Goal: Task Accomplishment & Management: Manage account settings

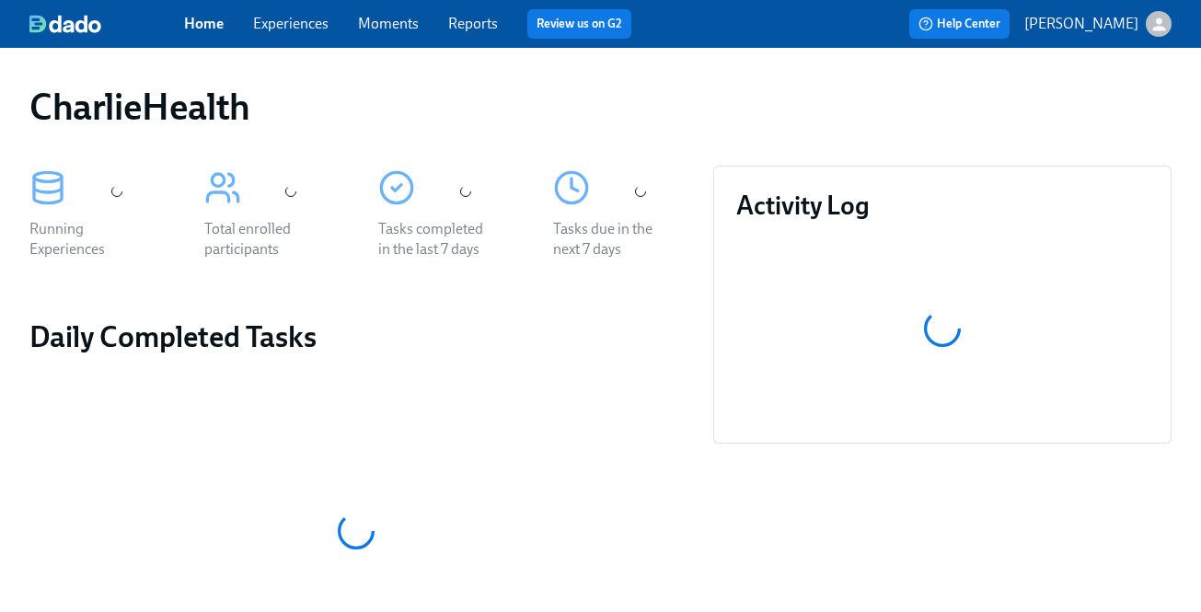
click at [285, 24] on link "Experiences" at bounding box center [290, 23] width 75 height 17
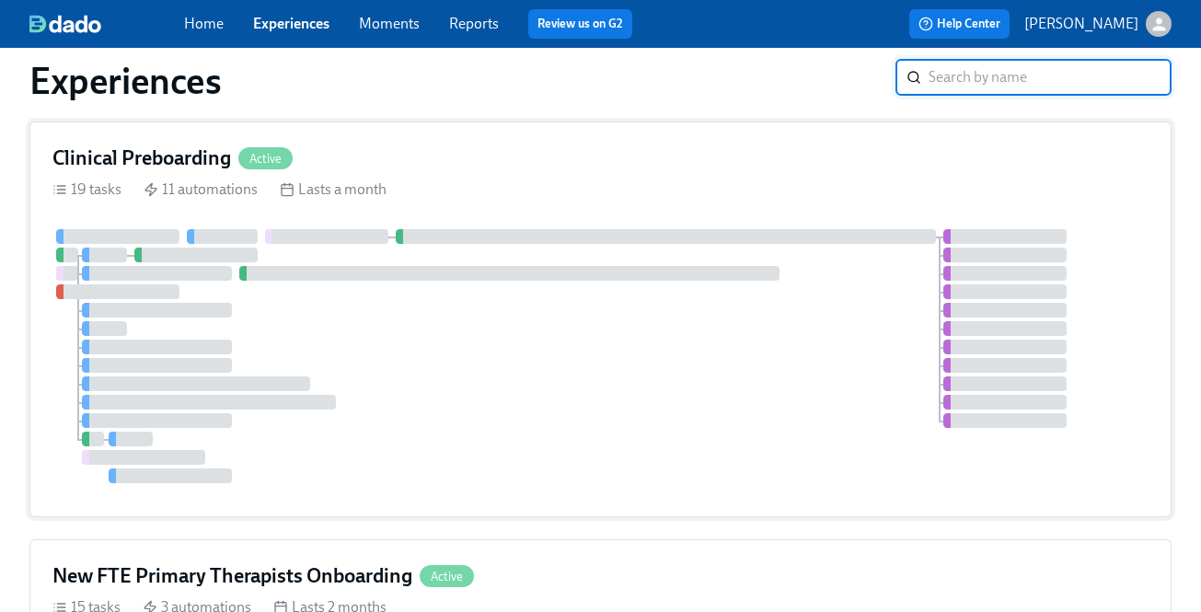
scroll to position [431, 0]
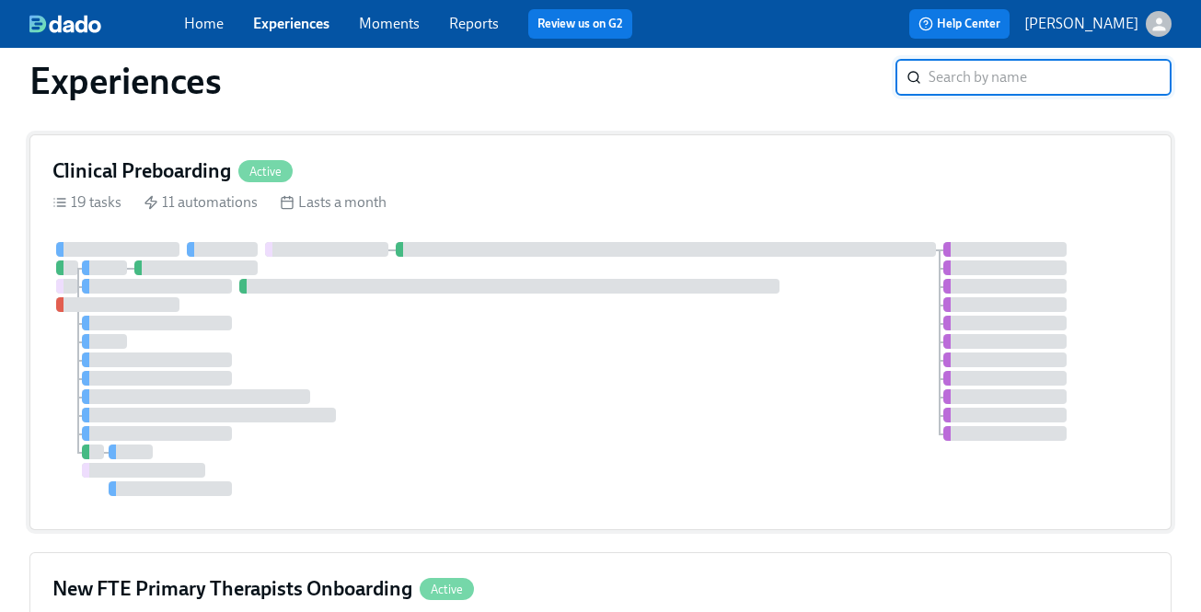
click at [507, 198] on div "19 tasks 11 automations Lasts a month" at bounding box center [600, 202] width 1096 height 20
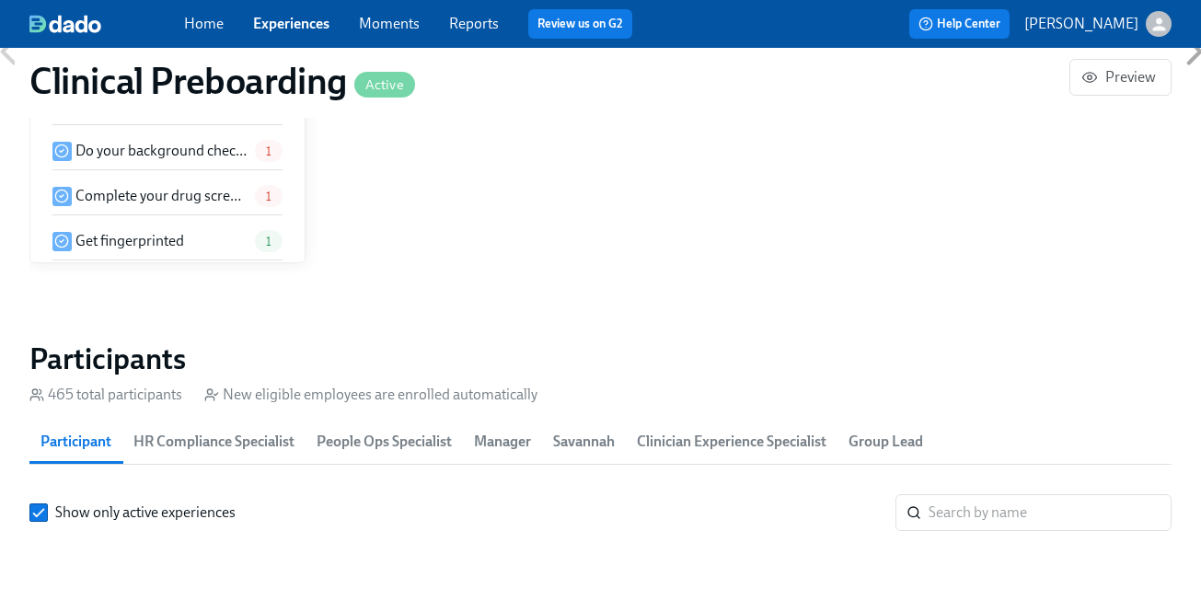
scroll to position [0, 22668]
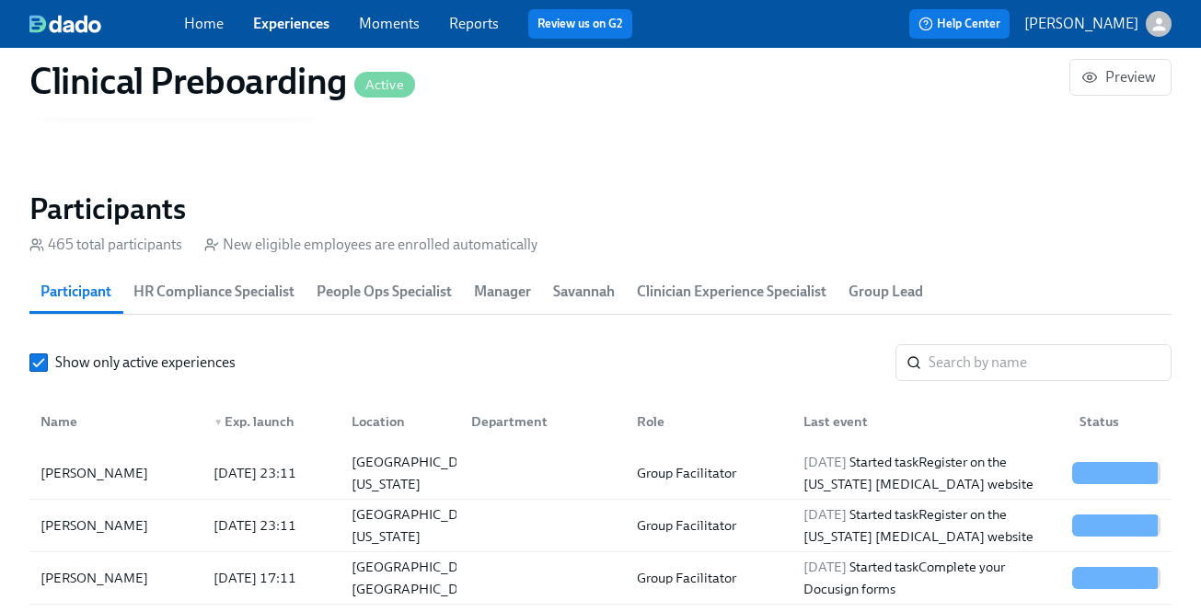
click at [997, 357] on input "search" at bounding box center [1049, 362] width 243 height 37
paste input "Patrick Hanson"
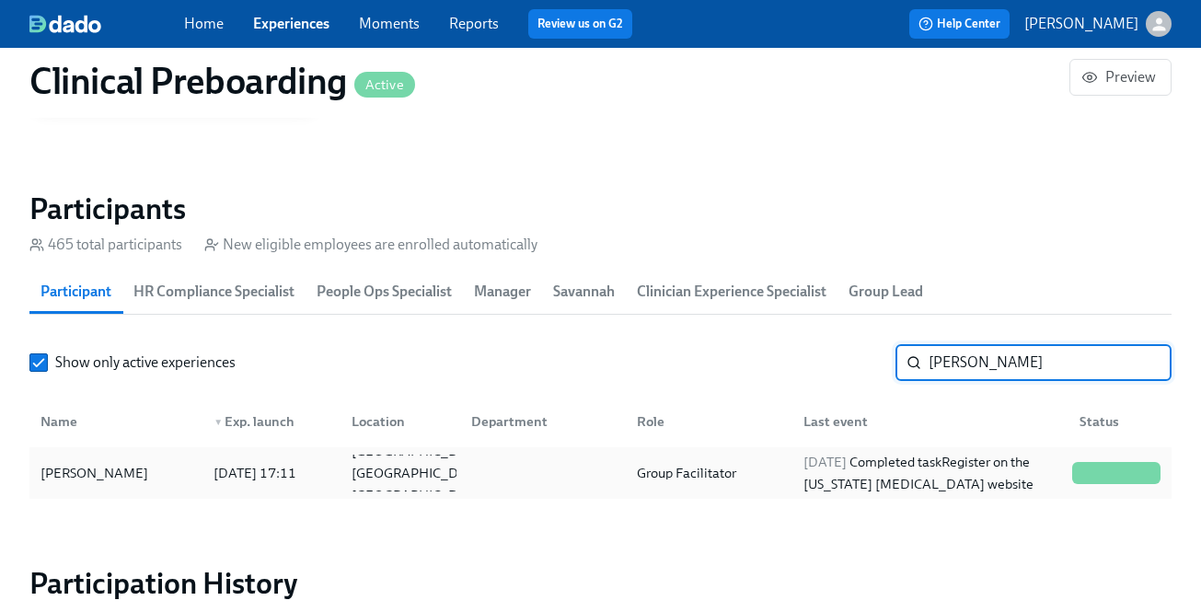
type input "Patrick Hanson"
click at [831, 457] on span "2025/08/07" at bounding box center [824, 462] width 43 height 17
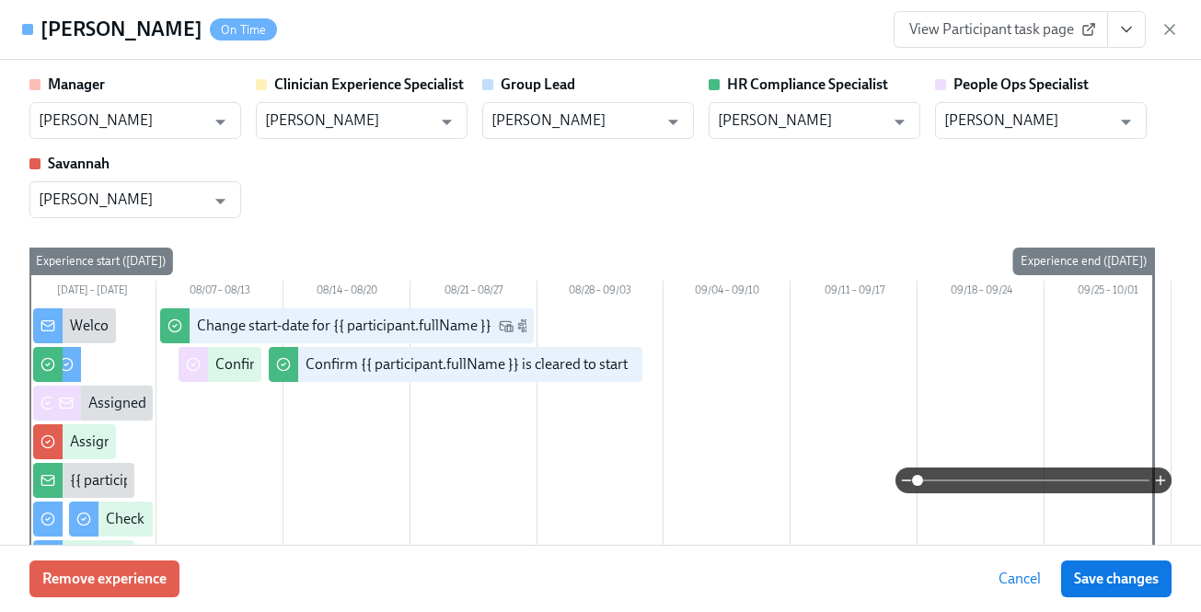
click at [1134, 18] on button "View task page" at bounding box center [1126, 29] width 39 height 37
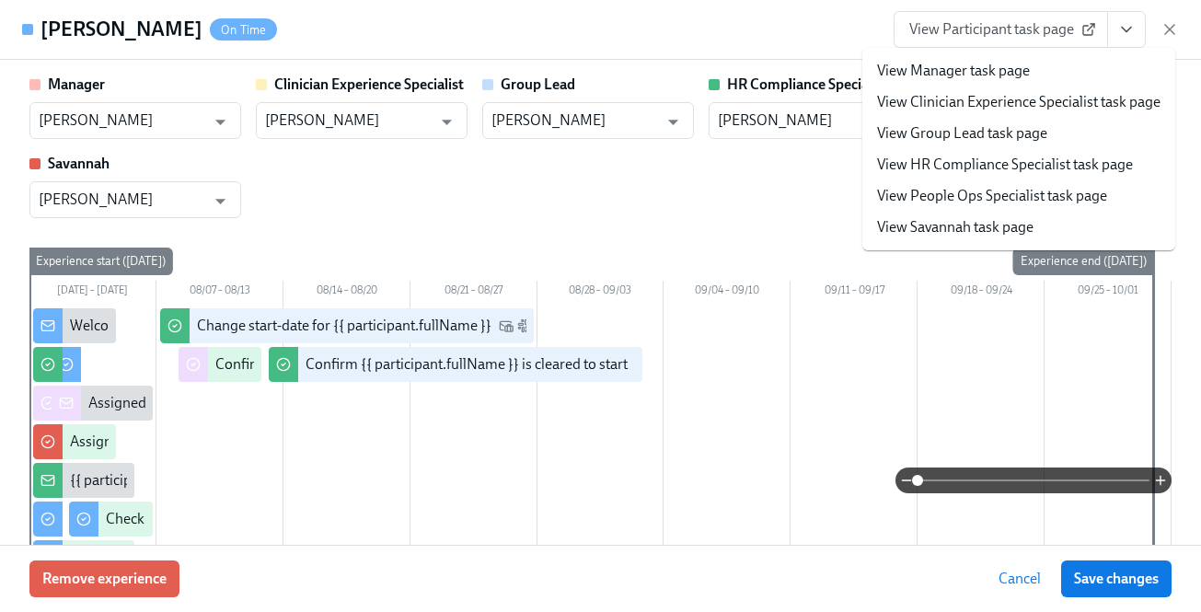
click at [1093, 157] on link "View HR Compliance Specialist task page" at bounding box center [1005, 165] width 256 height 20
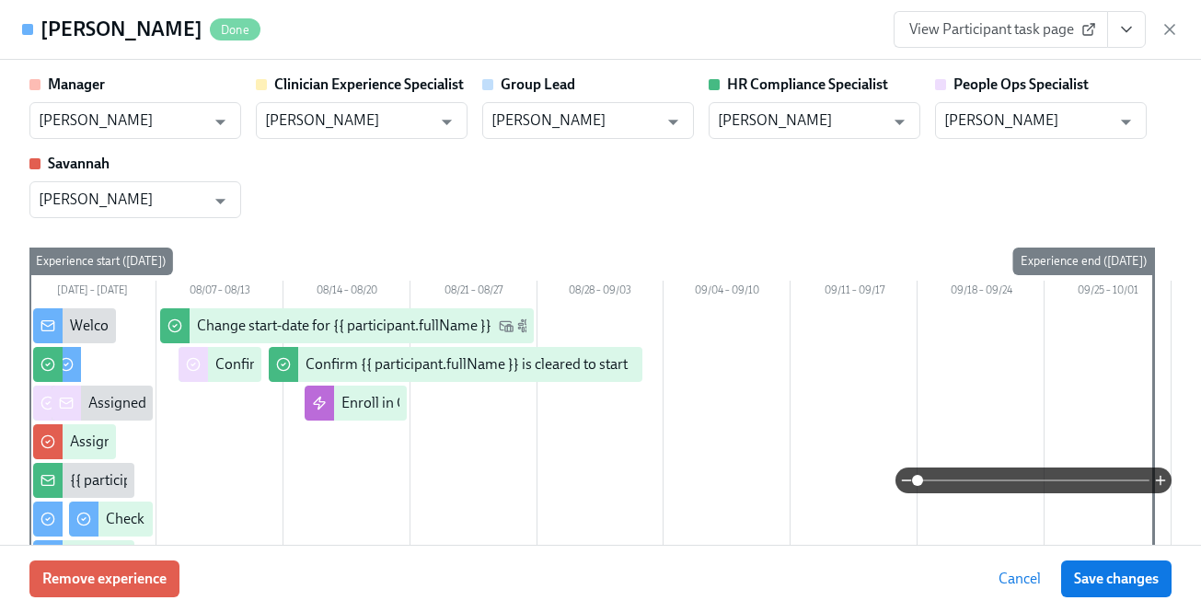
scroll to position [0, 23845]
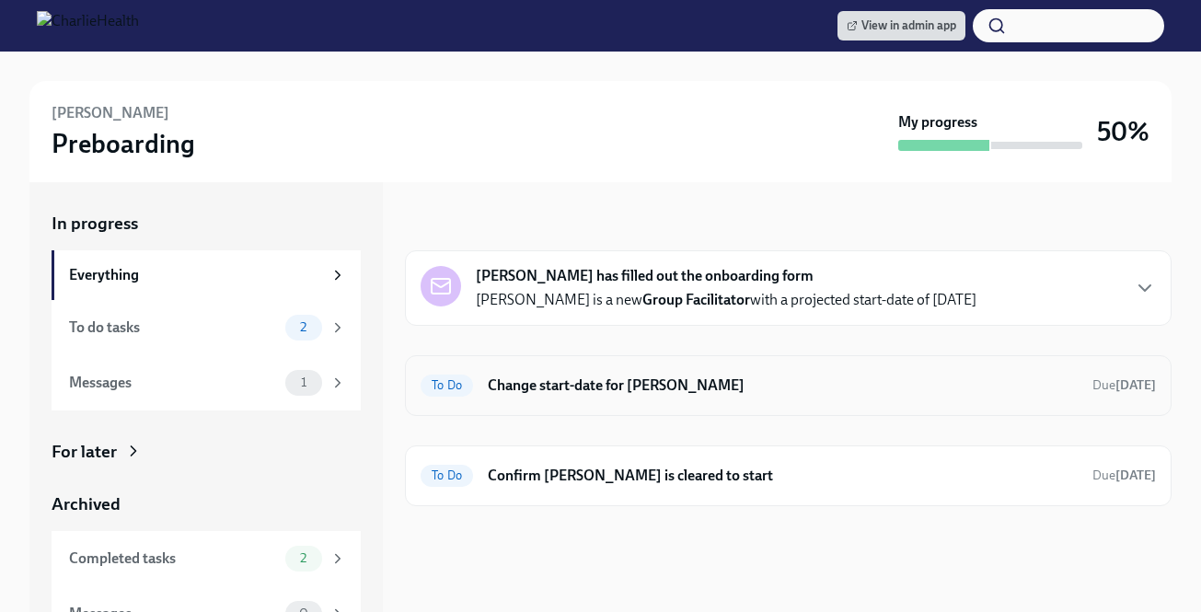
click at [735, 362] on div "To Do Change start-date for Patrick Hanson Due in 12 days" at bounding box center [788, 385] width 766 height 61
click at [636, 391] on h6 "Change start-date for [PERSON_NAME]" at bounding box center [783, 385] width 590 height 20
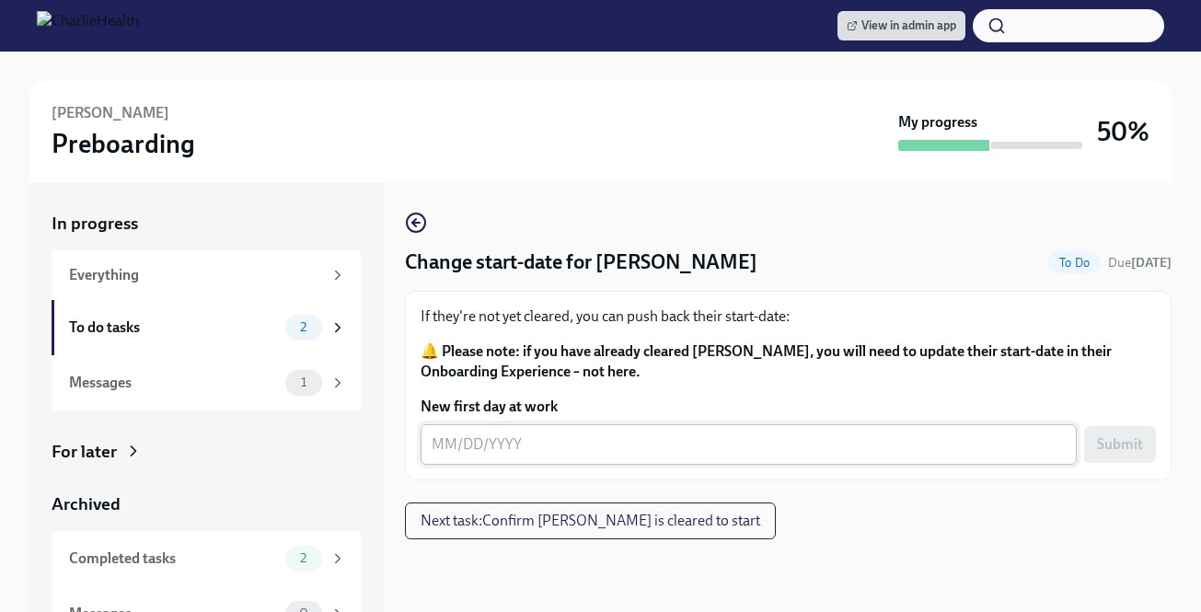
click at [520, 449] on textarea "New first day at work" at bounding box center [748, 444] width 634 height 22
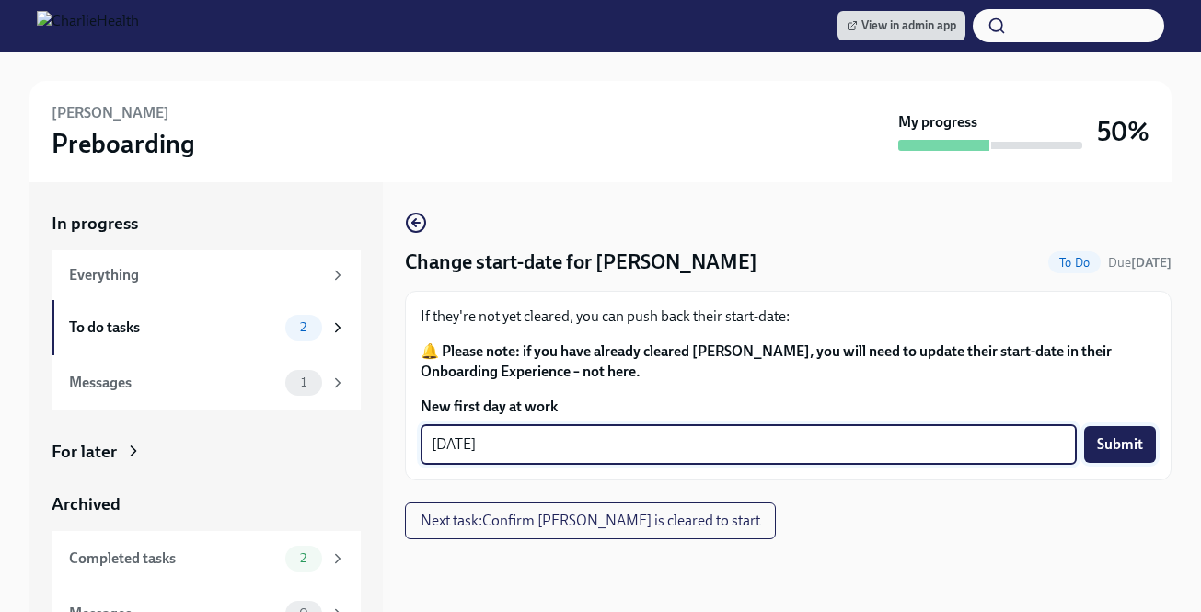
type textarea "08/18/2025"
click at [1114, 446] on span "Submit" at bounding box center [1120, 444] width 46 height 18
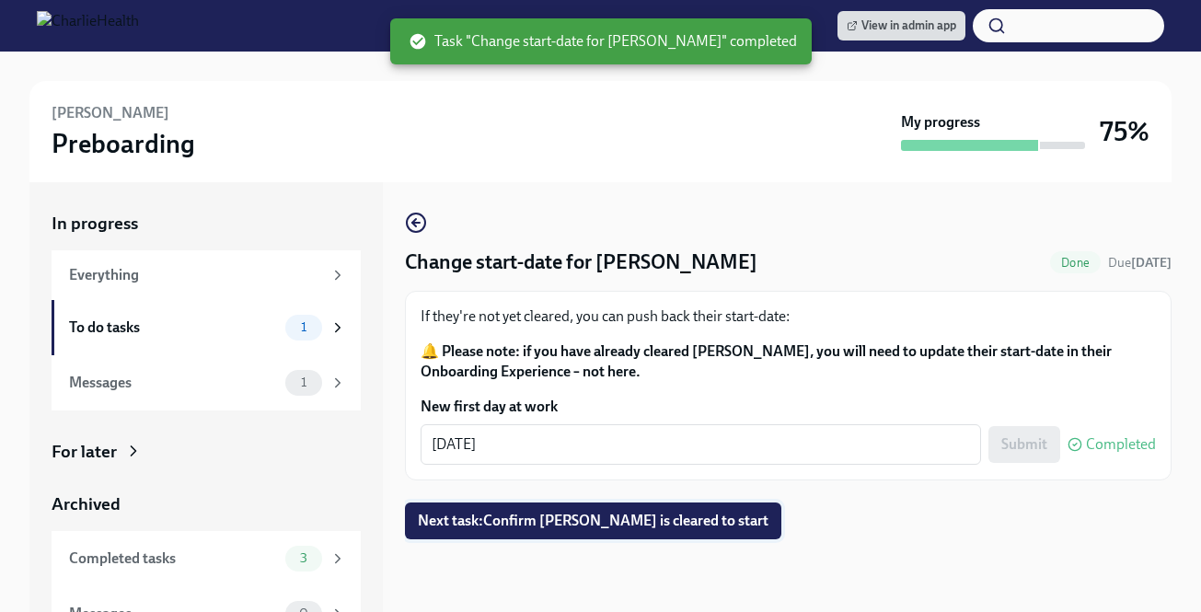
click at [630, 514] on span "Next task : Confirm Patrick Hanson is cleared to start" at bounding box center [593, 521] width 351 height 18
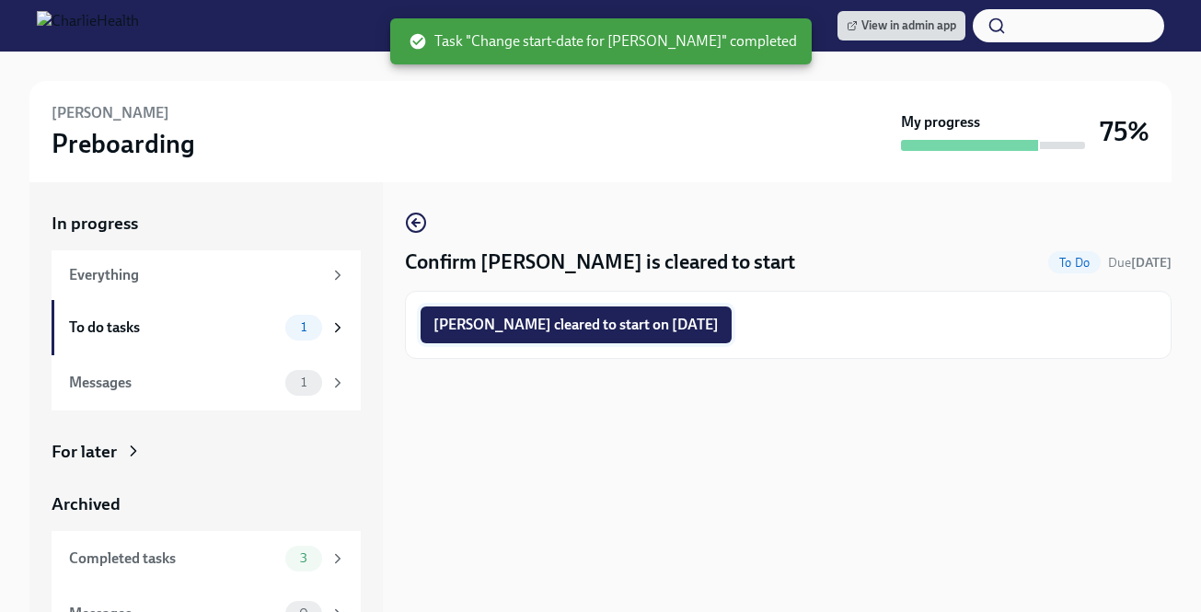
click at [615, 320] on span "Patrick Hanson cleared to start on 08/18/2025" at bounding box center [575, 325] width 285 height 18
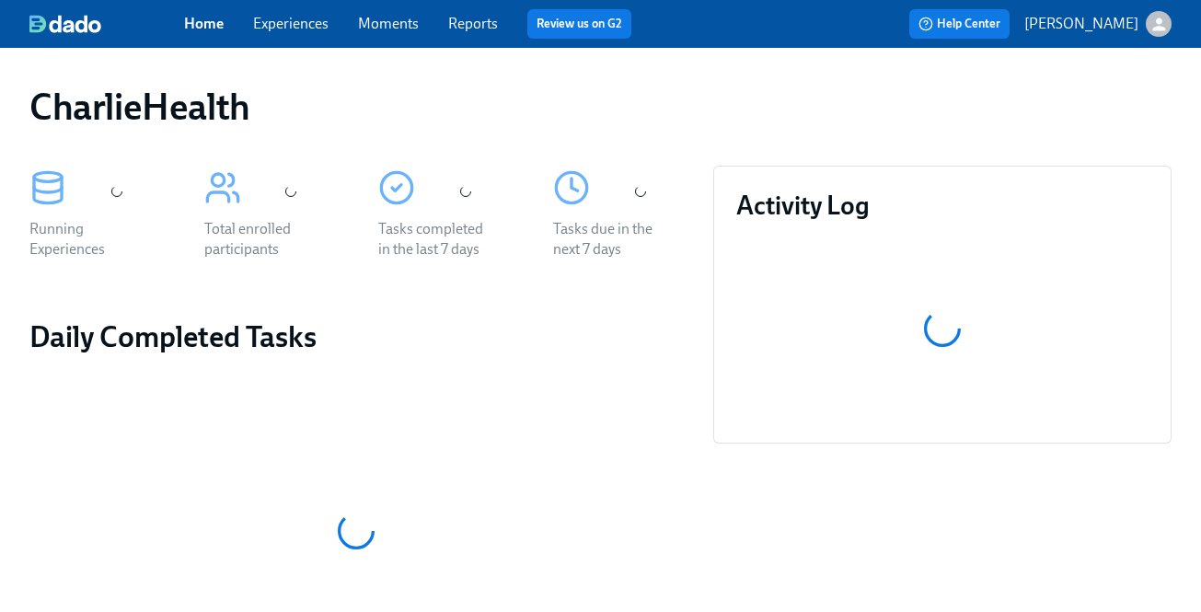
click at [294, 25] on link "Experiences" at bounding box center [290, 23] width 75 height 17
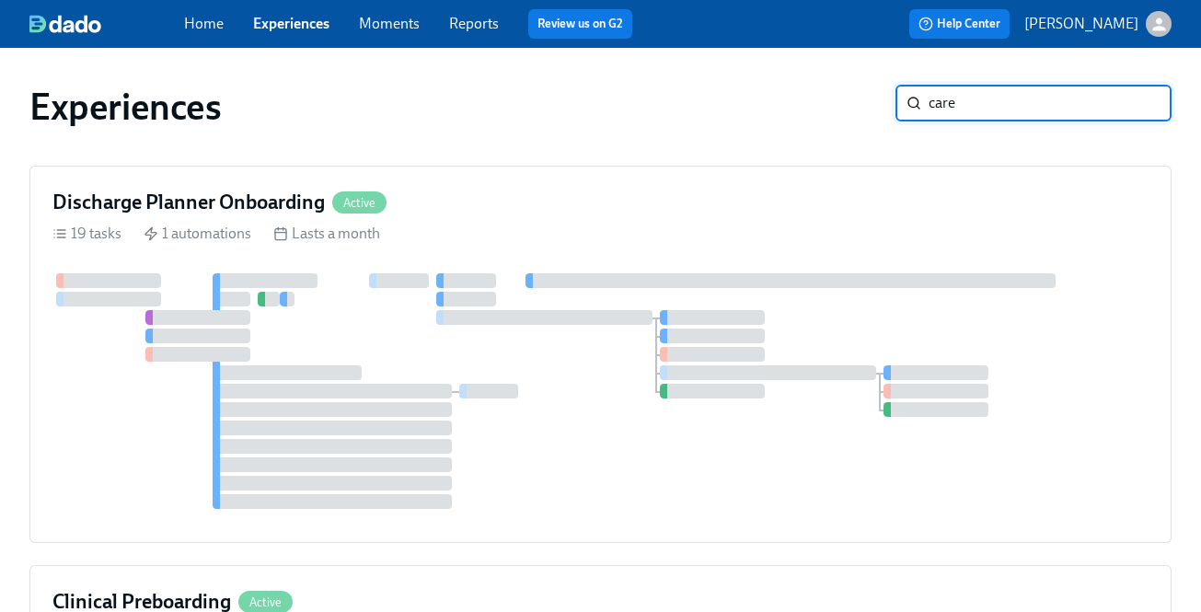
type input "care"
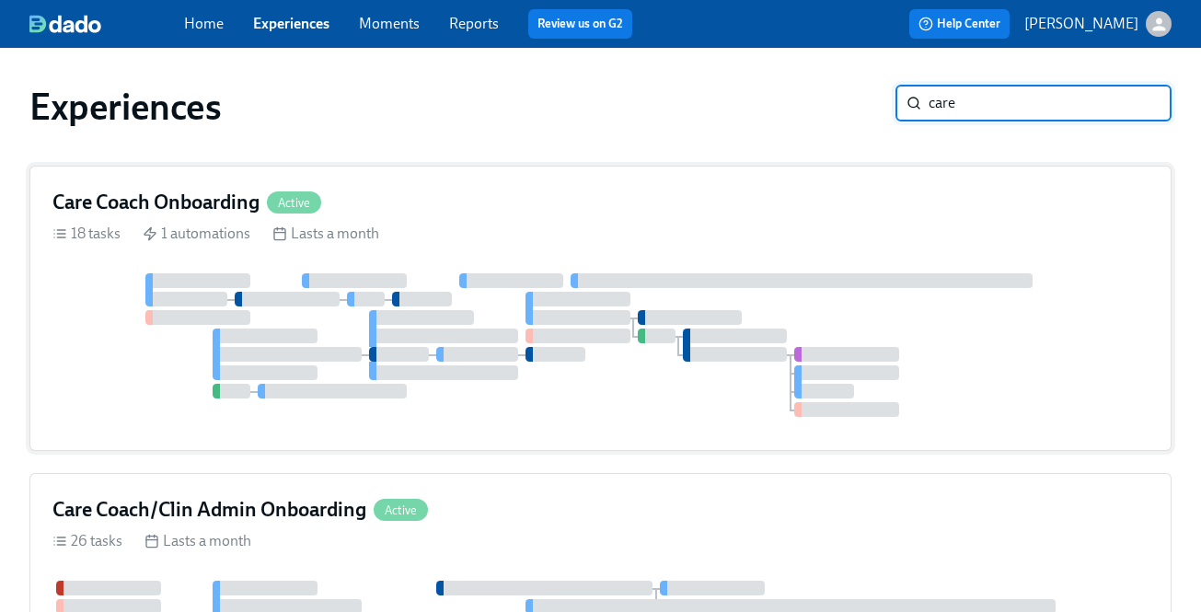
click at [493, 219] on div "Care Coach Onboarding Active 18 tasks 1 automations Lasts a month" at bounding box center [600, 308] width 1142 height 285
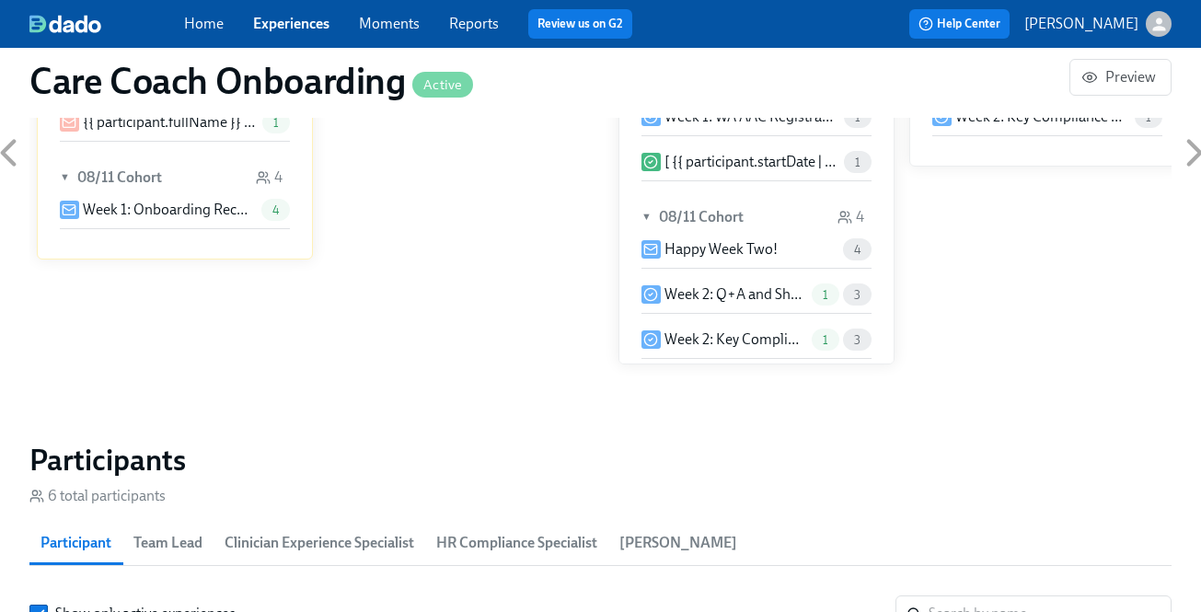
scroll to position [1538, 0]
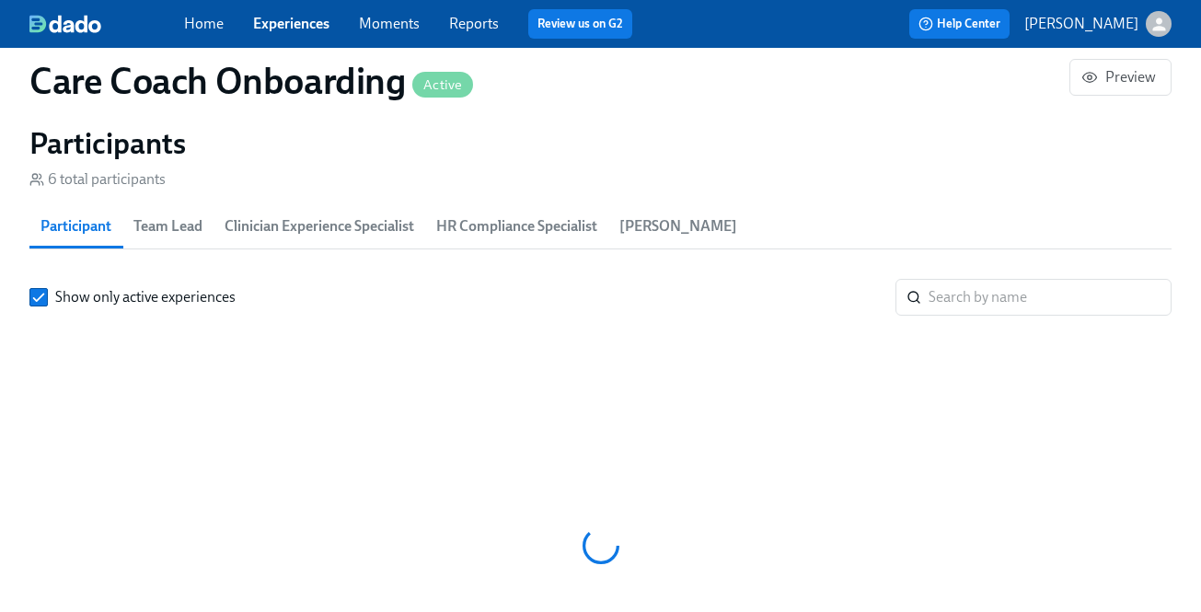
click at [1022, 334] on div at bounding box center [600, 546] width 1142 height 460
click at [1012, 315] on input "search" at bounding box center [1049, 297] width 243 height 37
click at [998, 297] on input "search" at bounding box center [1049, 297] width 243 height 37
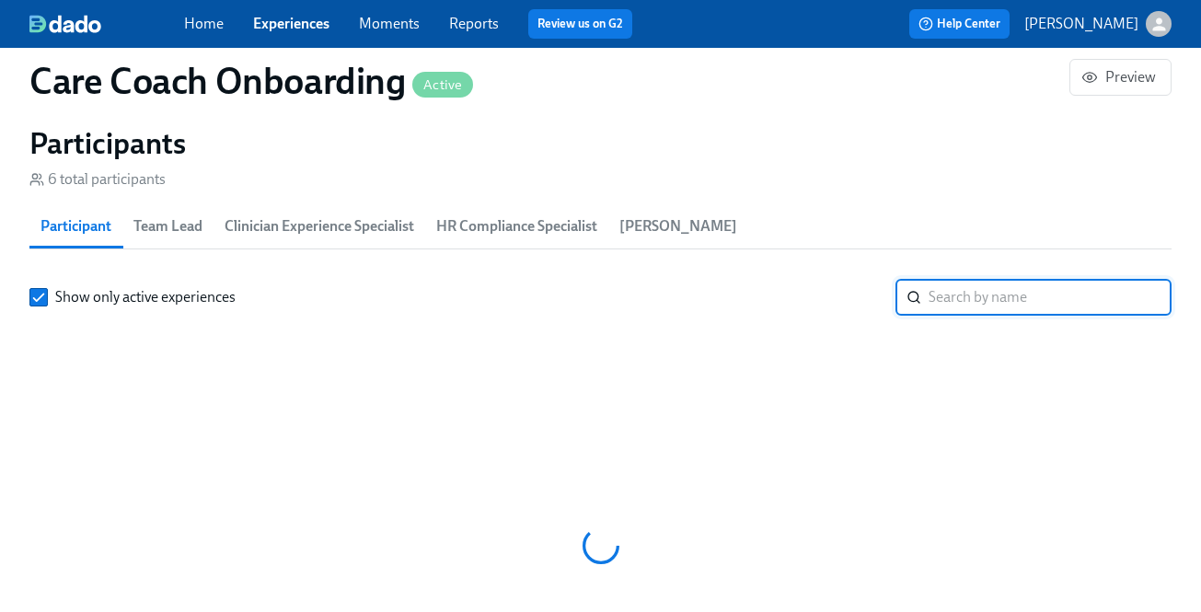
paste input "[PERSON_NAME]"
click at [1010, 297] on input "[PERSON_NAME]" at bounding box center [1049, 297] width 243 height 37
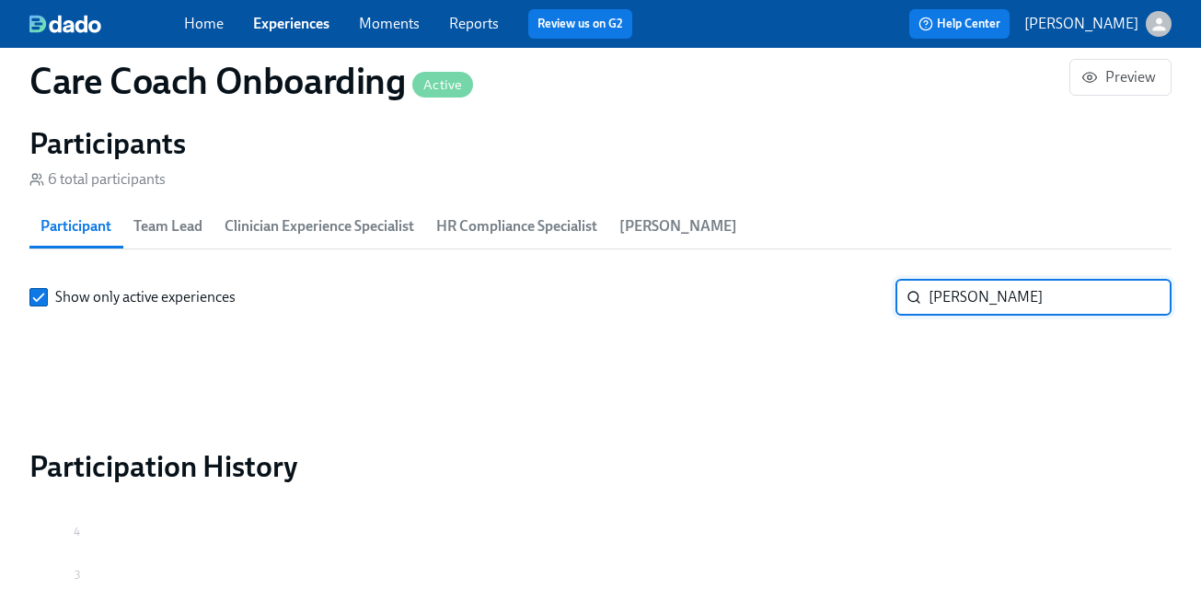
type input "[PERSON_NAME]"
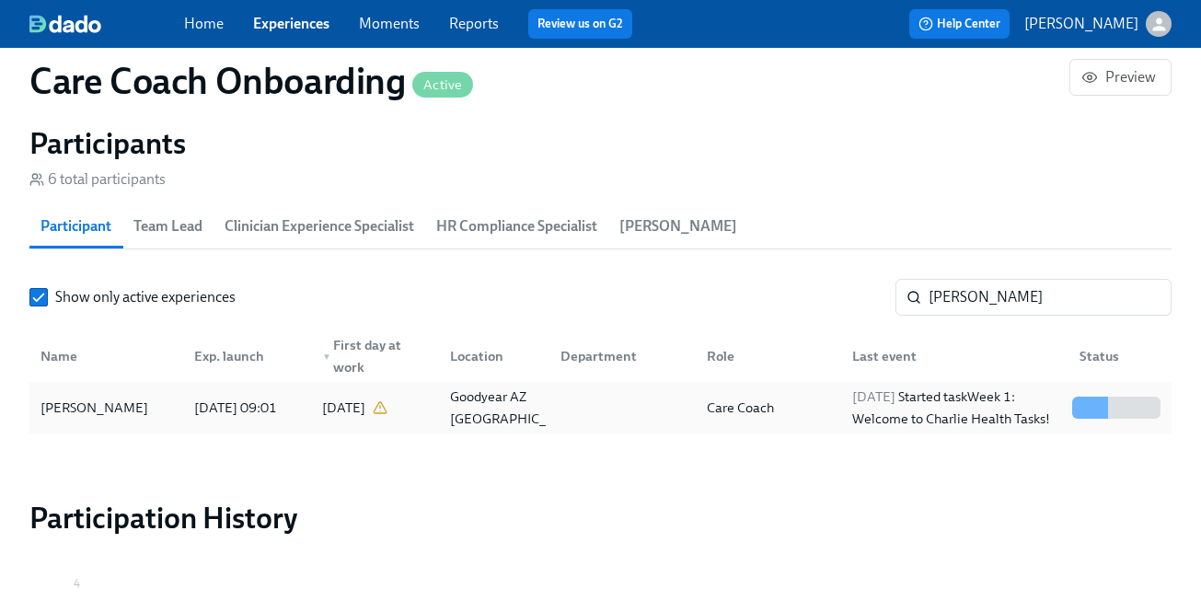
click at [890, 410] on div "[DATE] Started task Week 1: Welcome to Charlie Health Tasks!" at bounding box center [955, 407] width 220 height 44
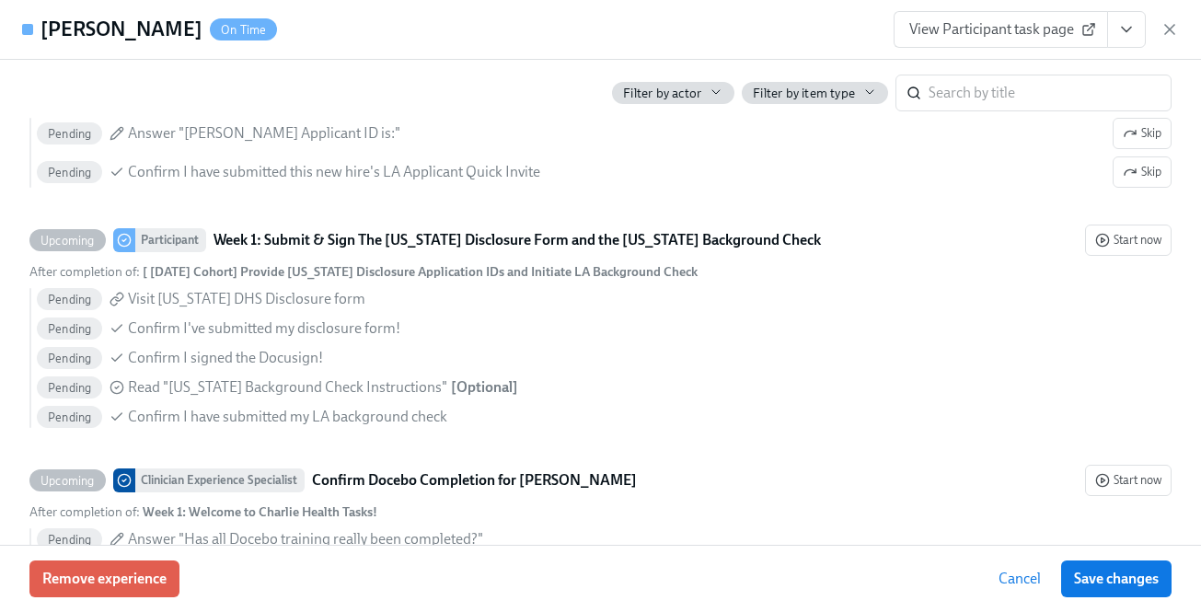
scroll to position [1785, 0]
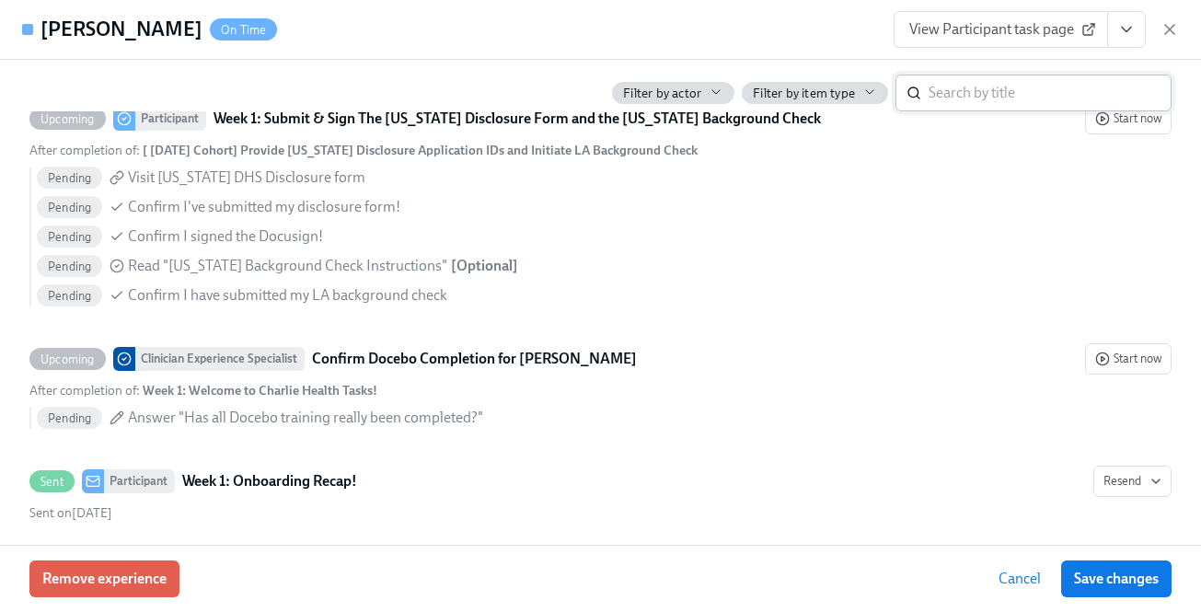
click at [1044, 96] on input "search" at bounding box center [1049, 93] width 243 height 37
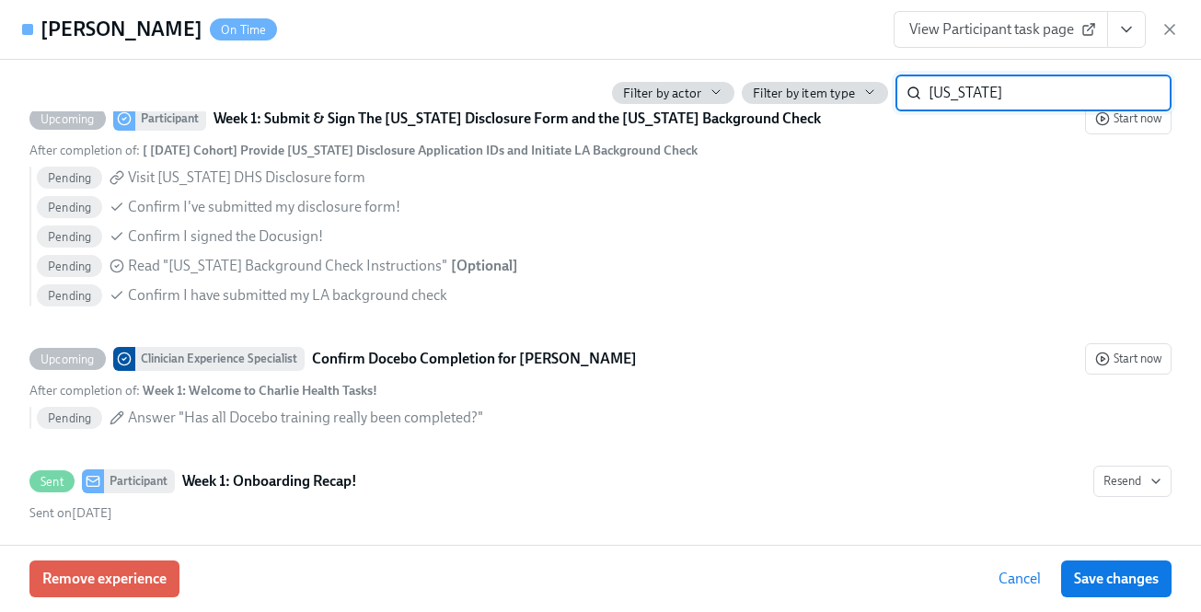
type input "[US_STATE]"
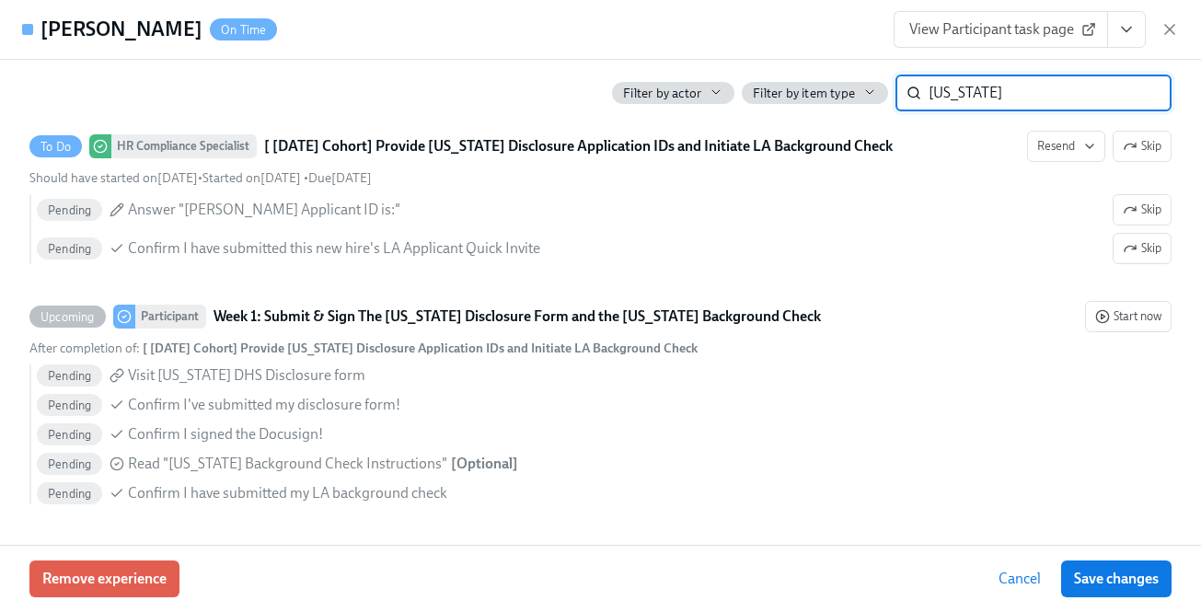
scroll to position [581, 0]
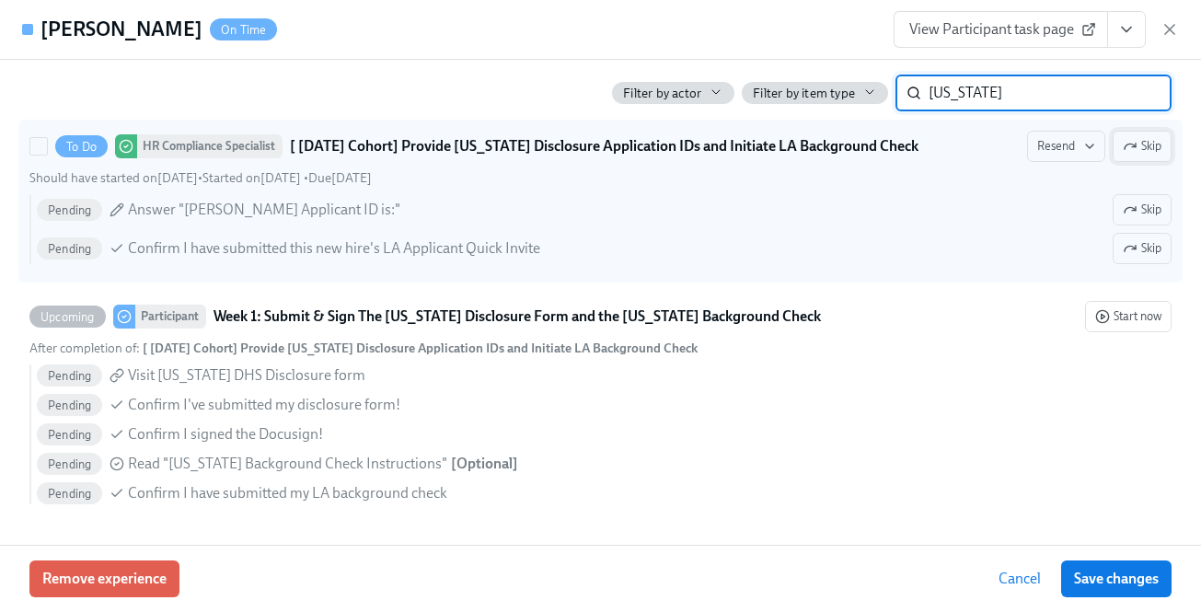
click at [1138, 141] on span "Skip" at bounding box center [1141, 146] width 39 height 18
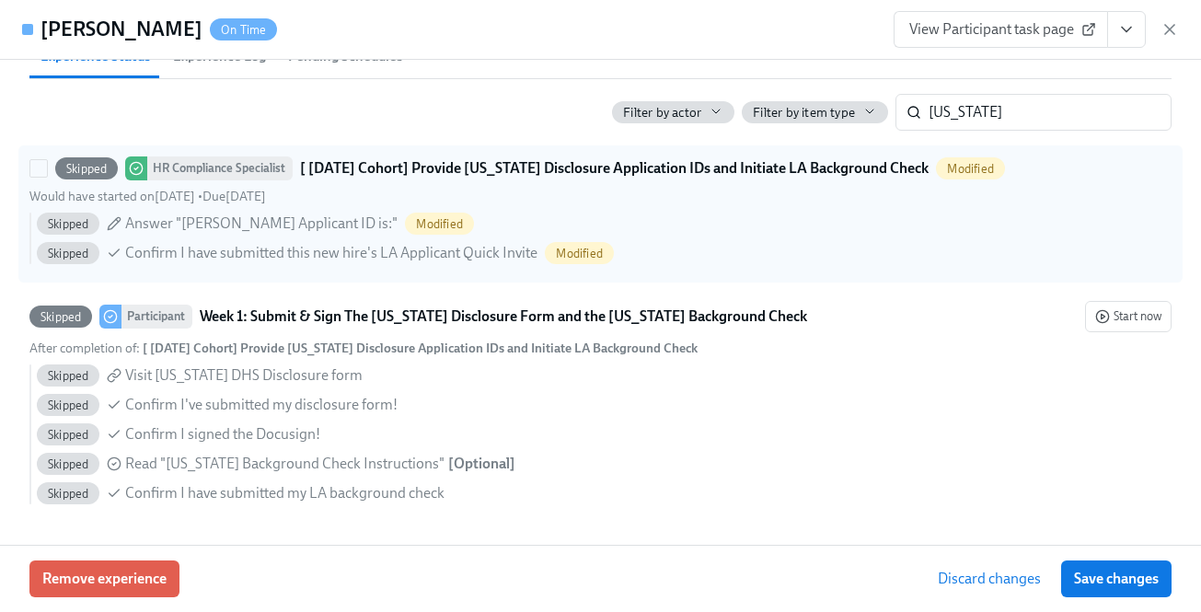
scroll to position [556, 0]
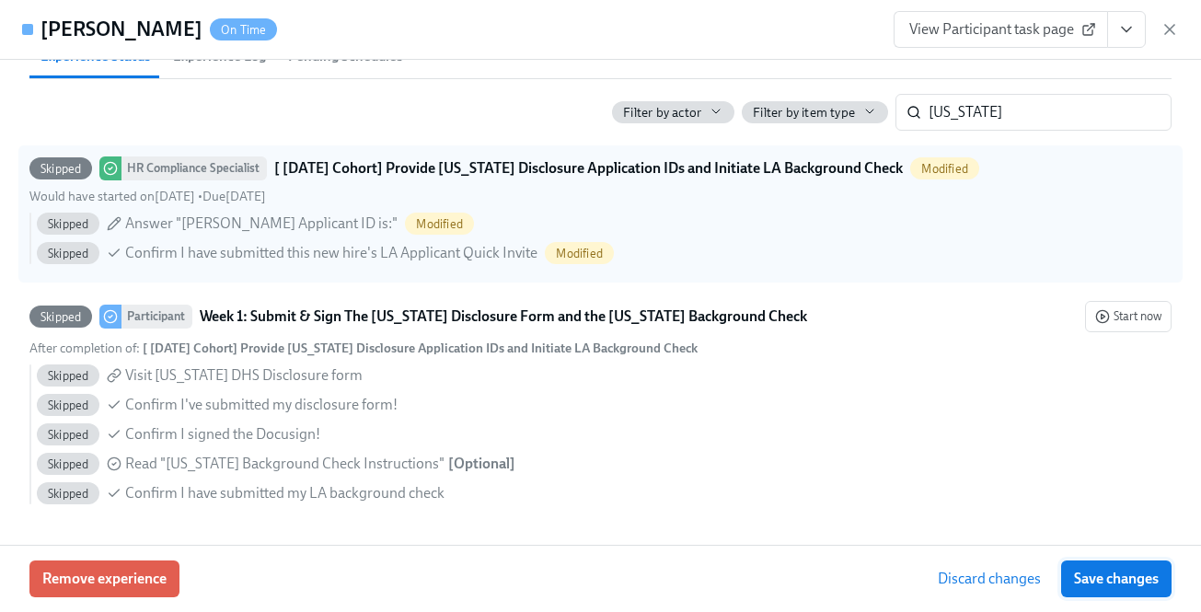
click at [1087, 588] on button "Save changes" at bounding box center [1116, 578] width 110 height 37
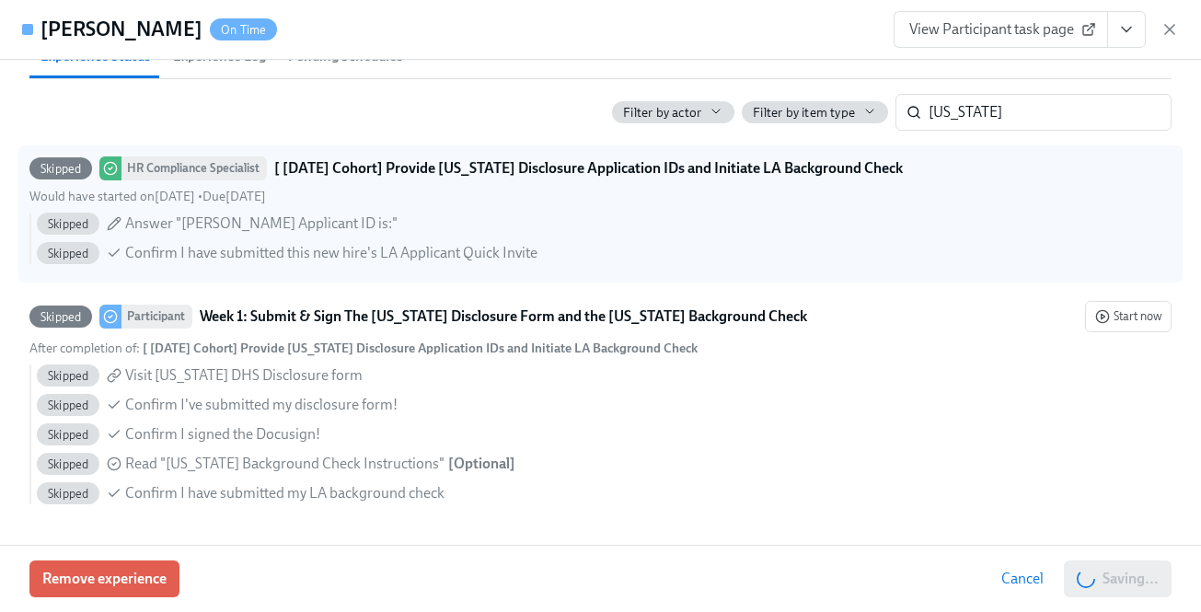
scroll to position [0, 2892]
